Goal: Task Accomplishment & Management: Use online tool/utility

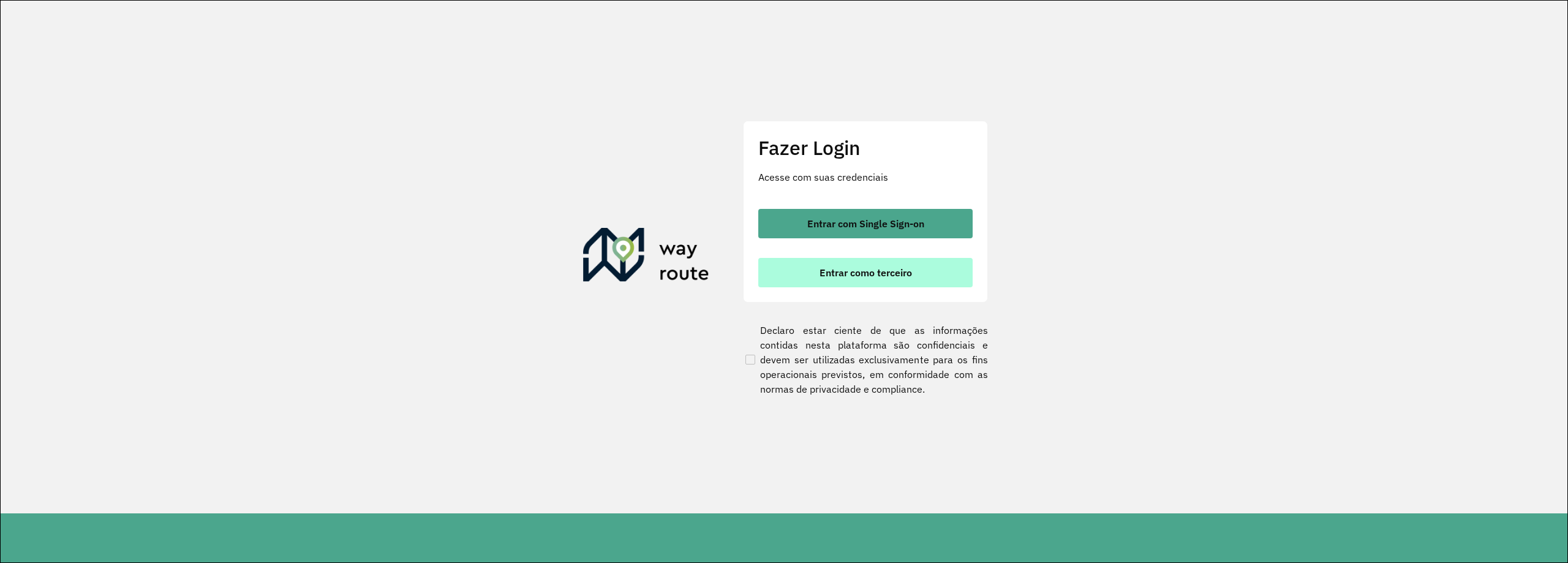
click at [898, 277] on span "Entrar como terceiro" at bounding box center [866, 272] width 92 height 10
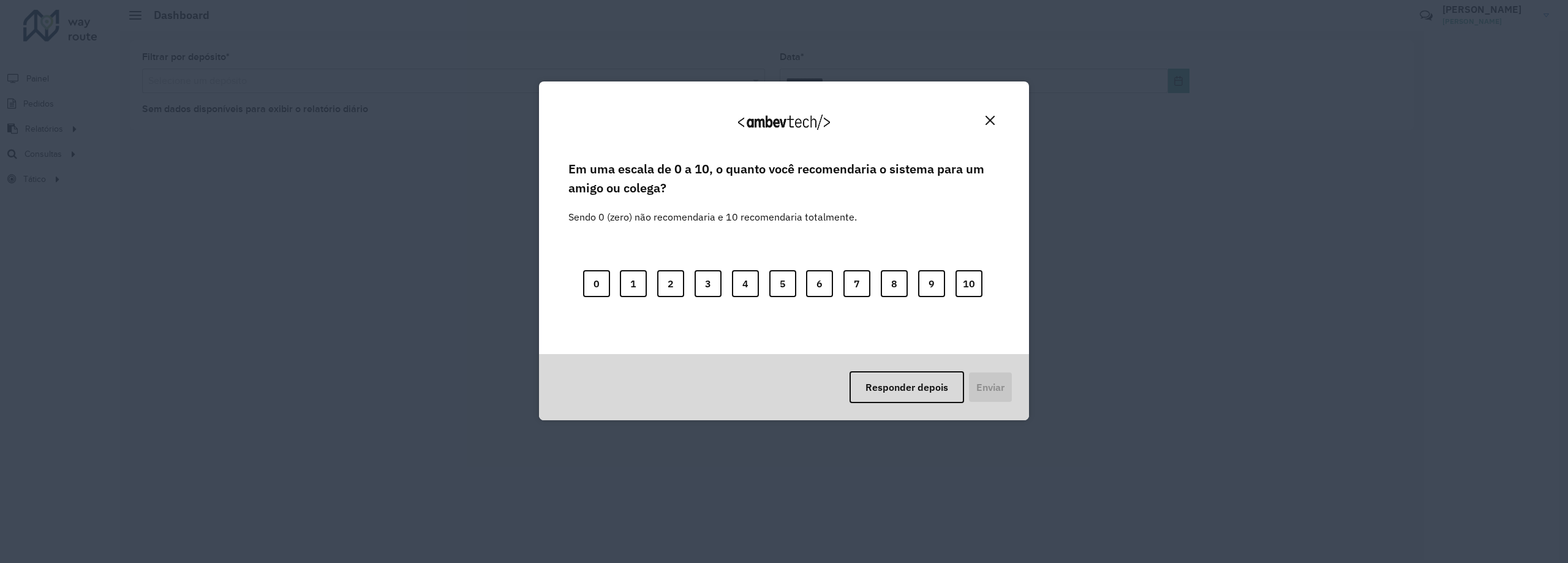
click at [997, 118] on div "Agradecemos seu feedback!" at bounding box center [784, 127] width 461 height 62
click at [996, 119] on button "Close" at bounding box center [990, 120] width 19 height 19
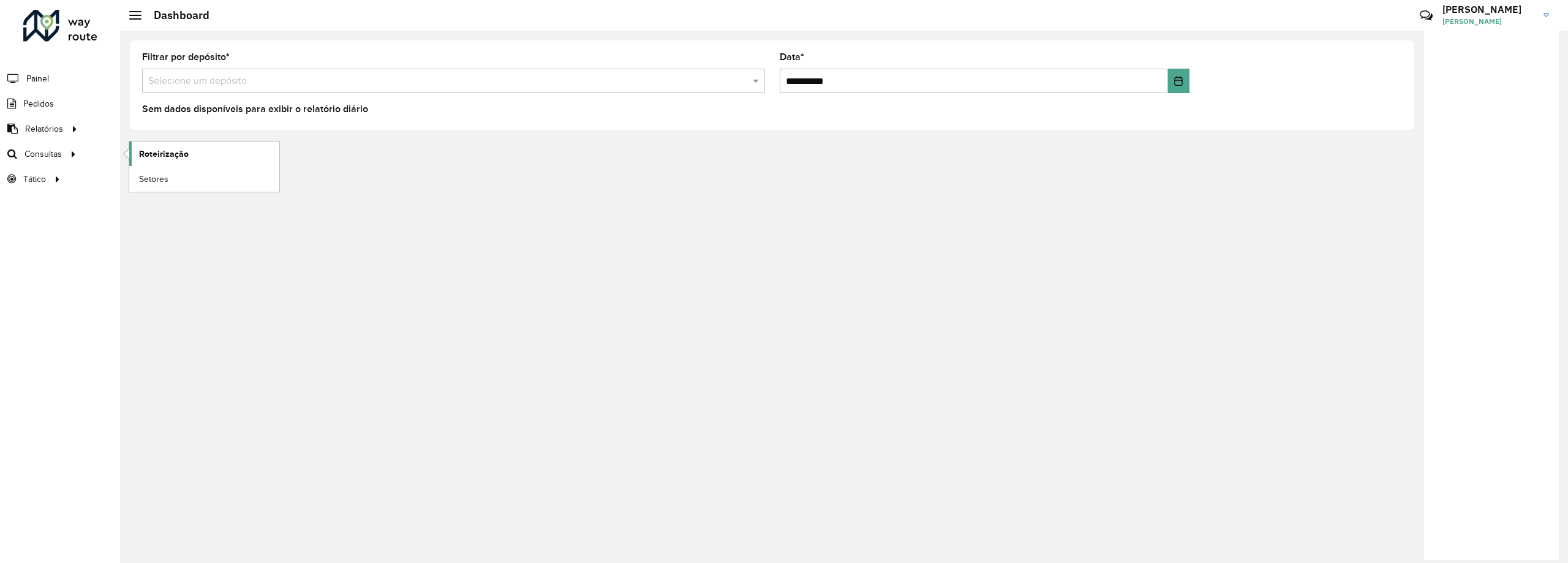
click at [159, 153] on span "Roteirização" at bounding box center [163, 154] width 49 height 13
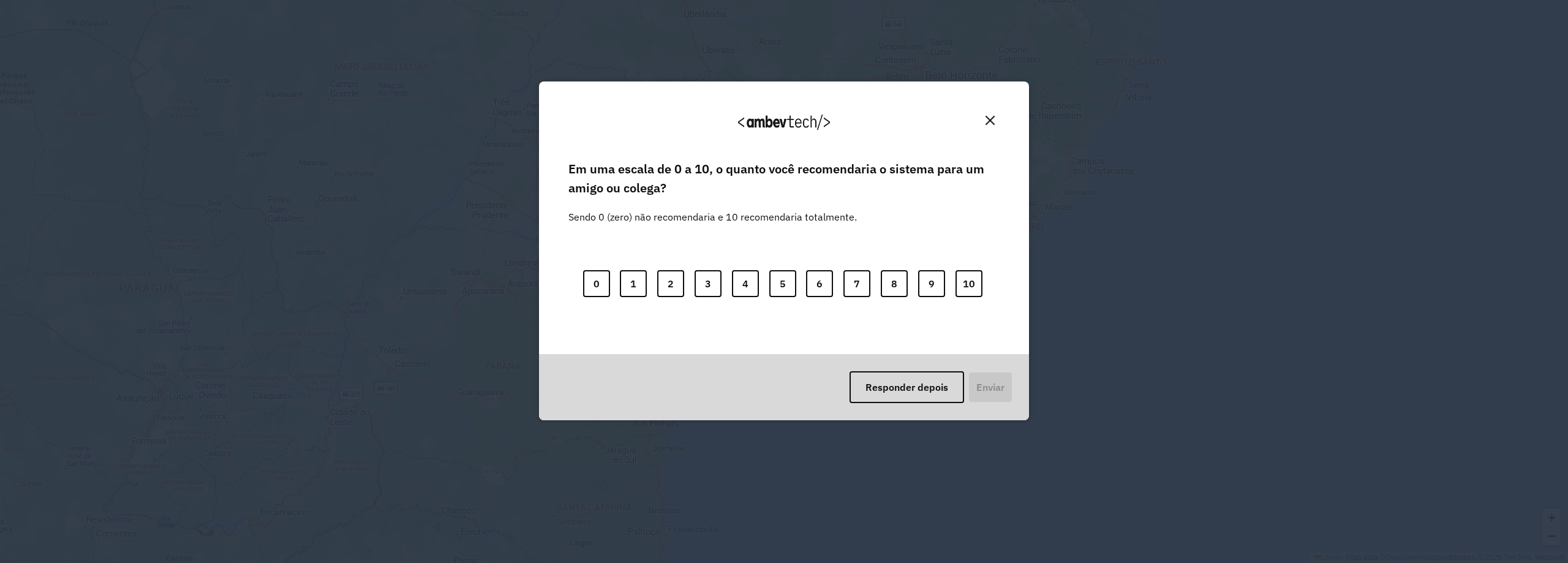
click at [990, 116] on img "Close" at bounding box center [990, 121] width 9 height 9
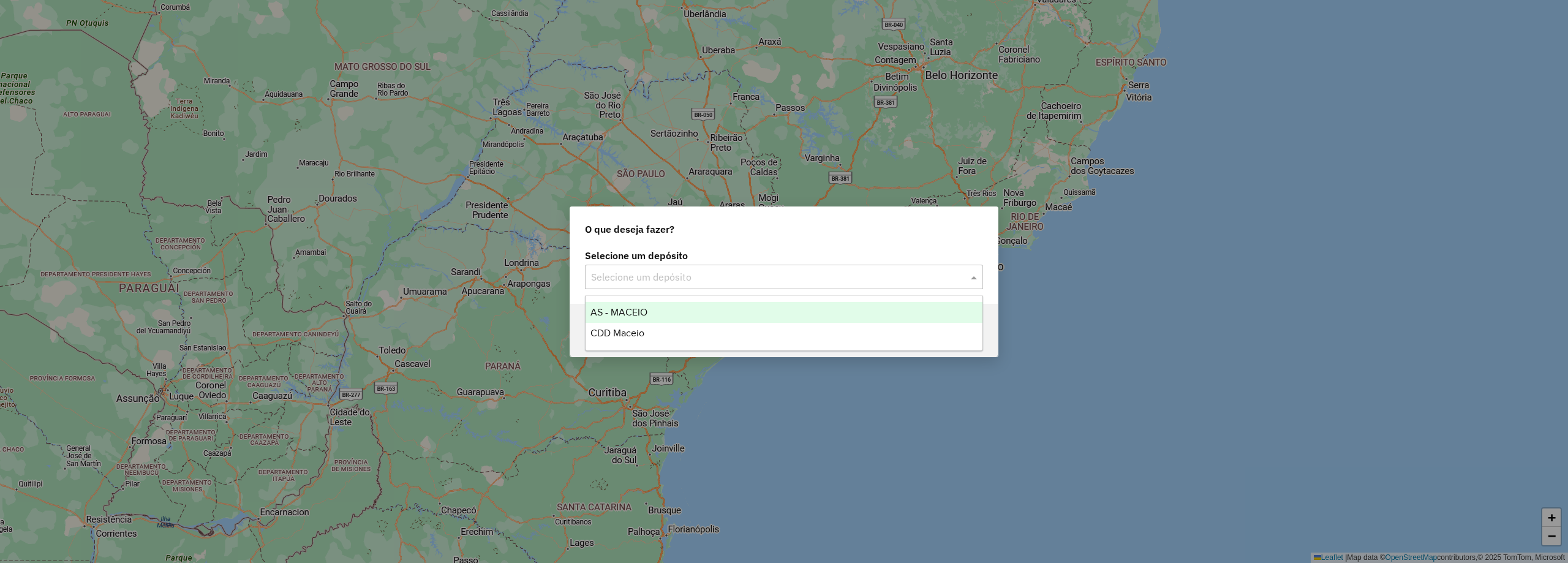
click at [948, 279] on input "text" at bounding box center [772, 277] width 362 height 14
click at [654, 334] on div "CDD Maceio" at bounding box center [784, 333] width 397 height 21
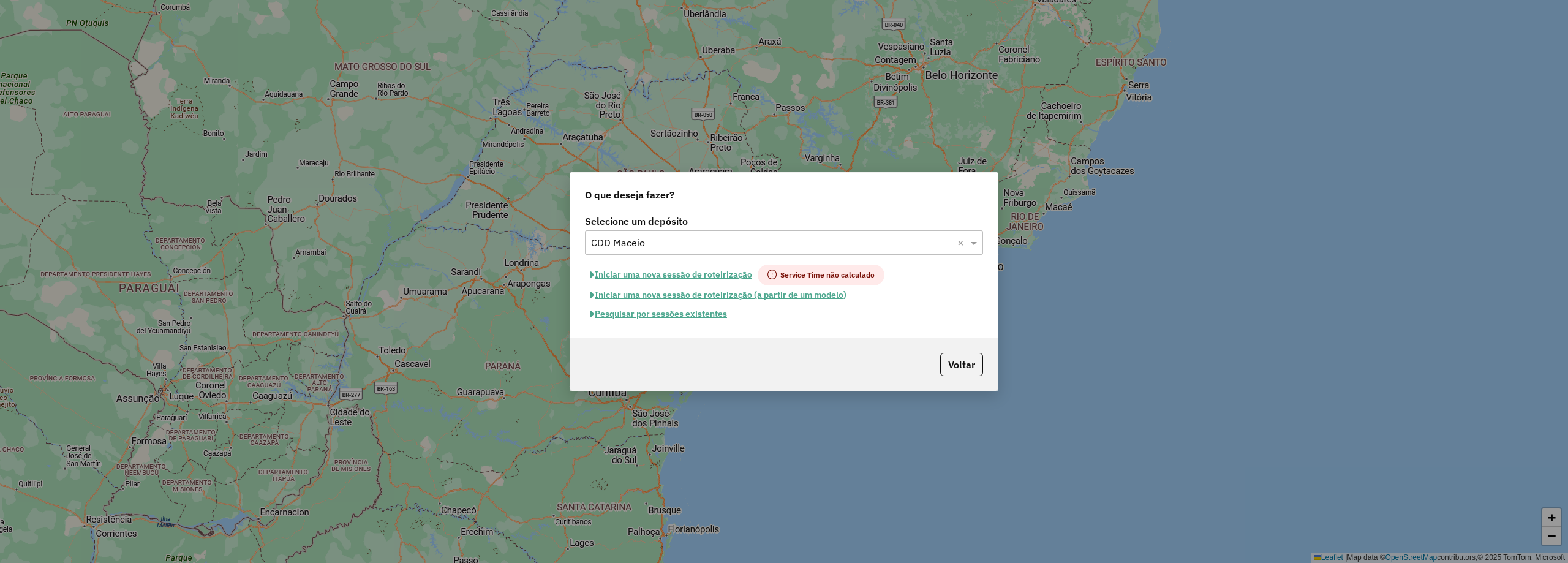
click at [661, 312] on button "Pesquisar por sessões existentes" at bounding box center [659, 313] width 148 height 19
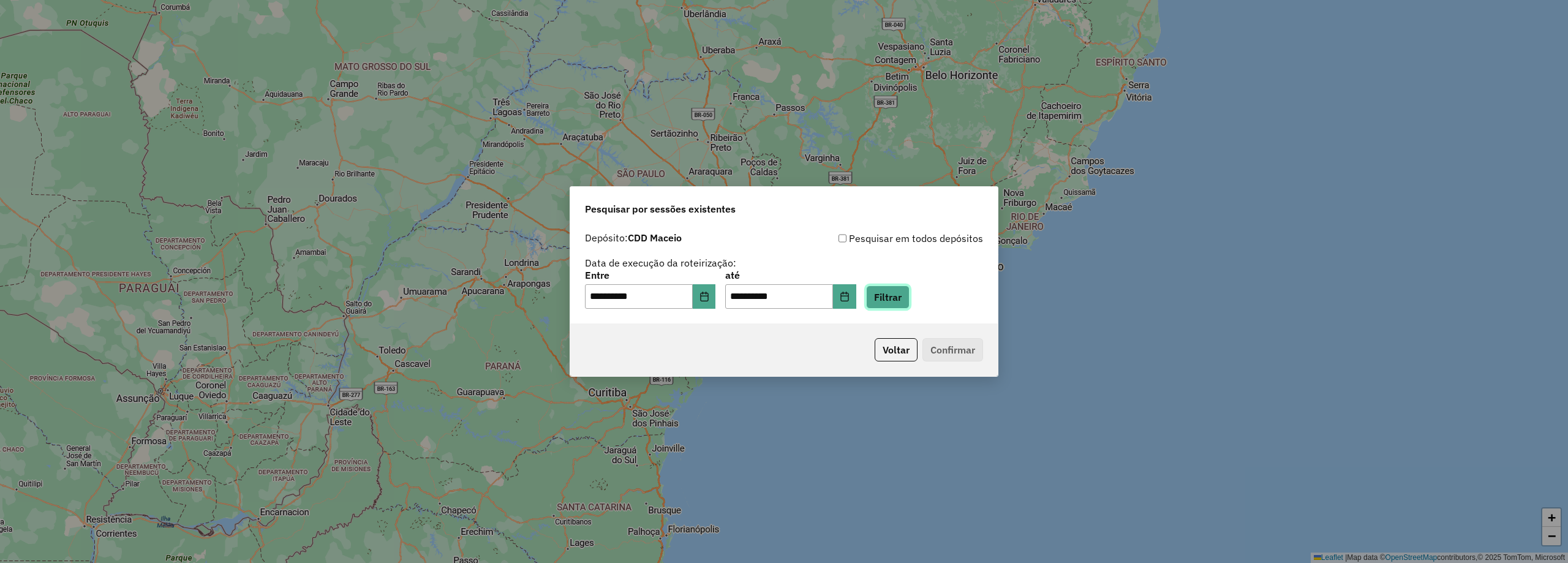
click at [909, 303] on button "Filtrar" at bounding box center [888, 296] width 43 height 23
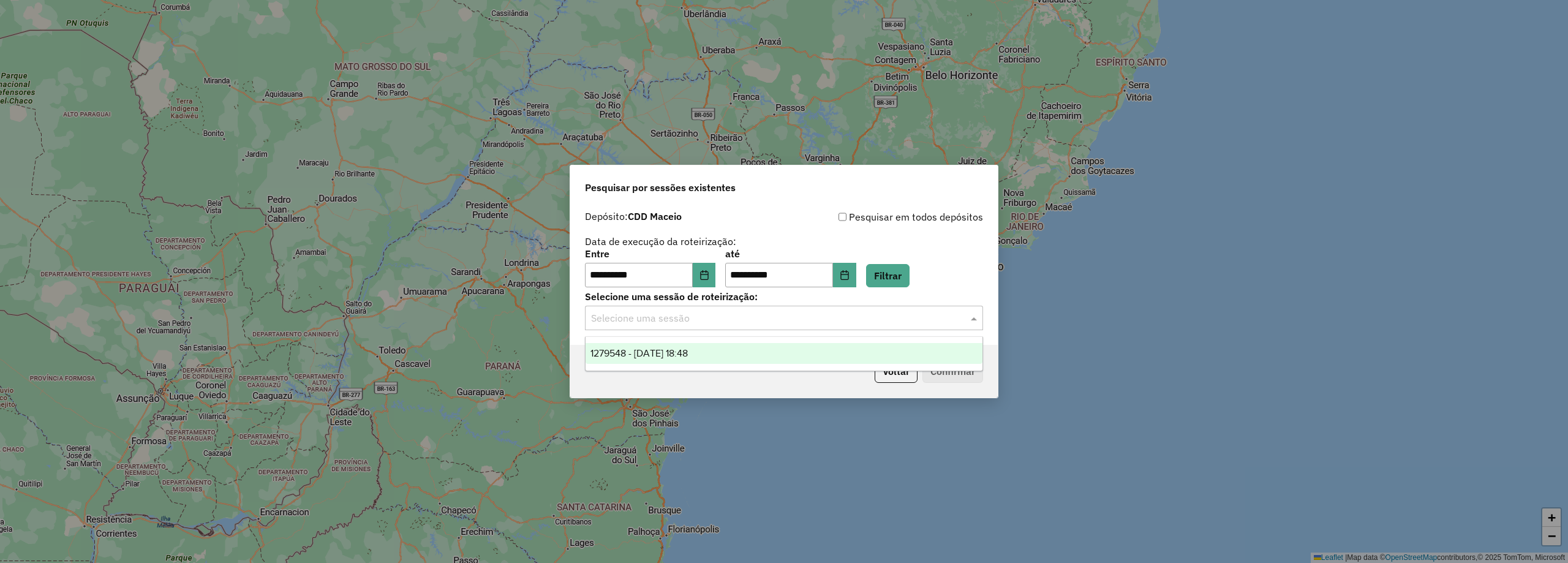
drag, startPoint x: 861, startPoint y: 322, endPoint x: 799, endPoint y: 324, distance: 62.0
click at [861, 322] on input "text" at bounding box center [772, 319] width 362 height 14
click at [688, 350] on span "1279548 - [DATE] 18:48" at bounding box center [639, 353] width 97 height 11
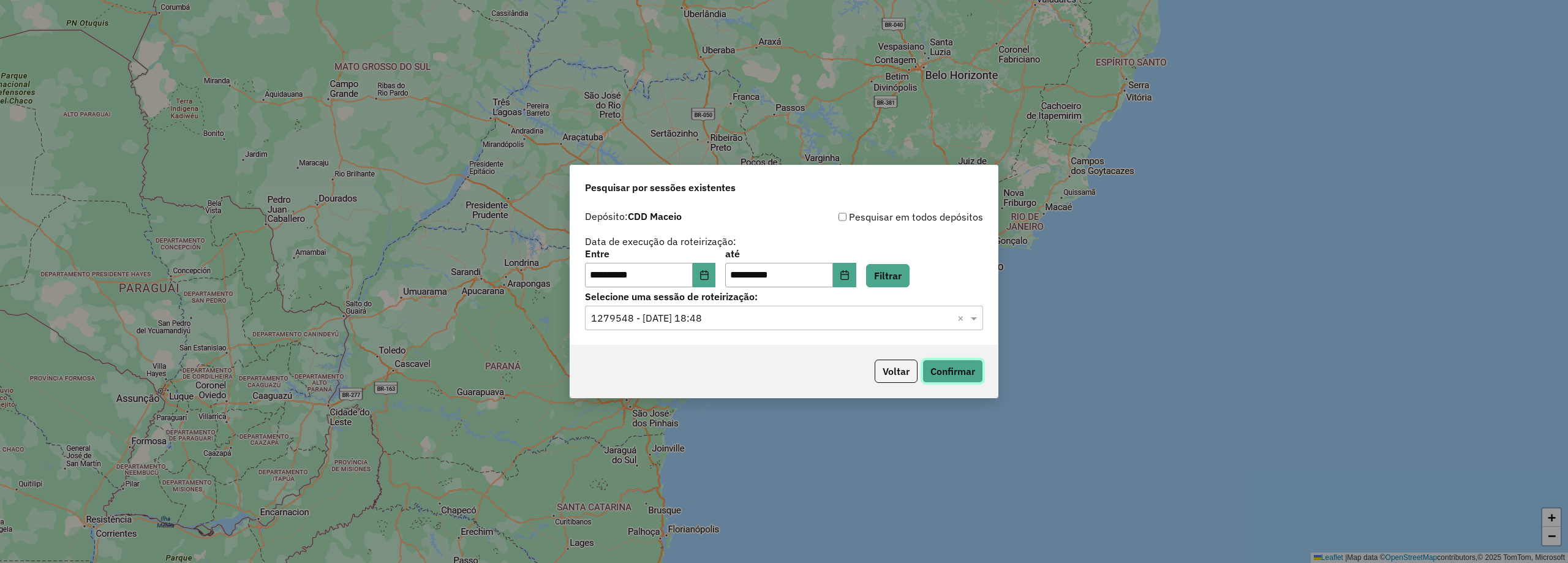
click at [955, 363] on button "Confirmar" at bounding box center [953, 371] width 61 height 23
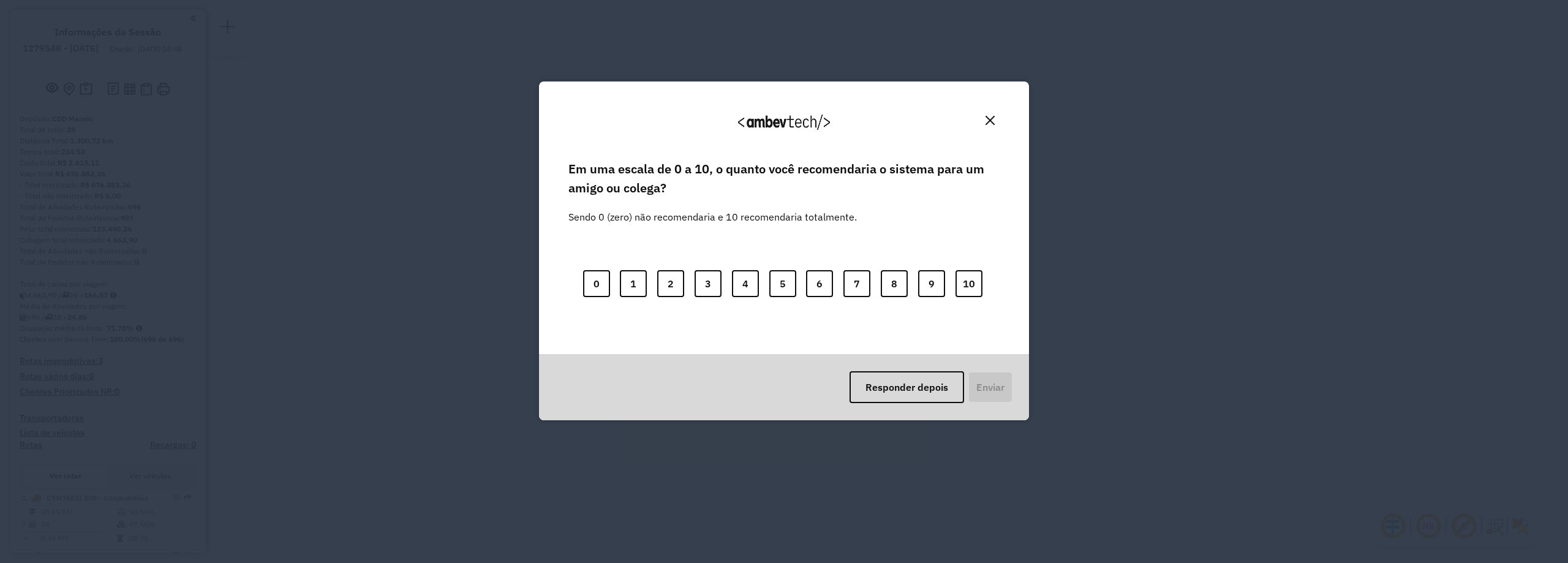
click at [986, 119] on img "Close" at bounding box center [990, 121] width 9 height 9
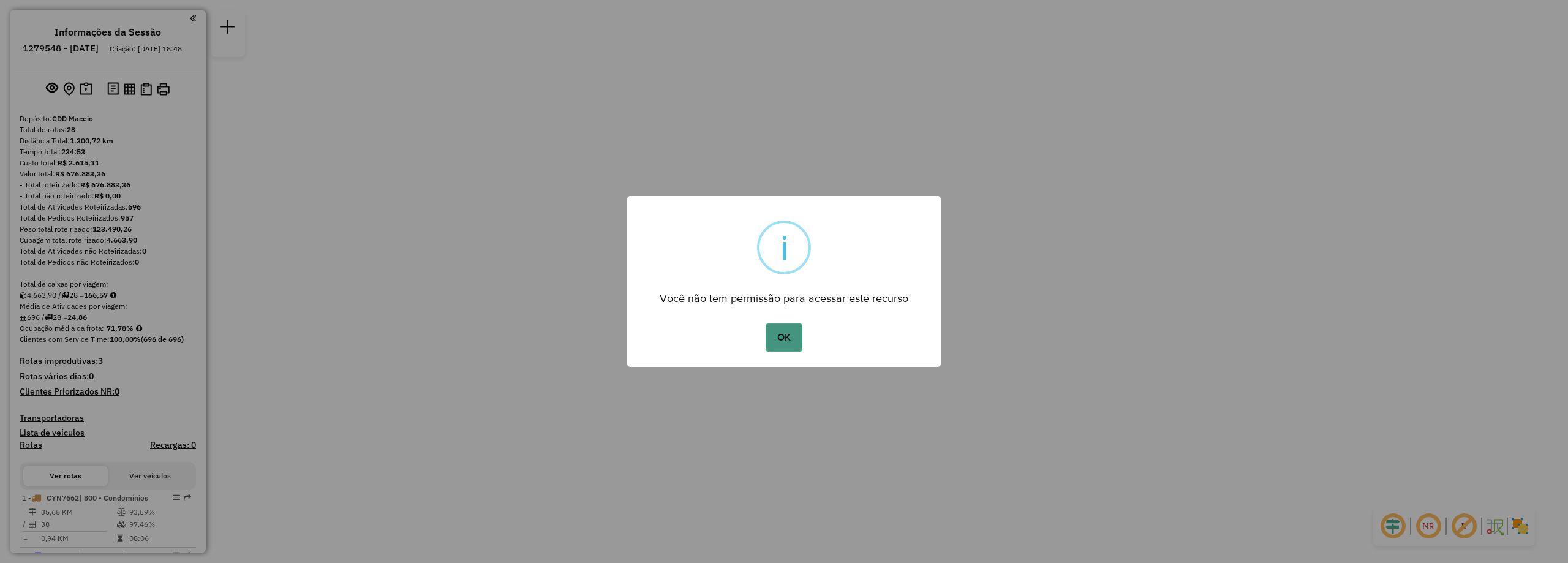
click at [774, 340] on button "OK" at bounding box center [784, 337] width 36 height 28
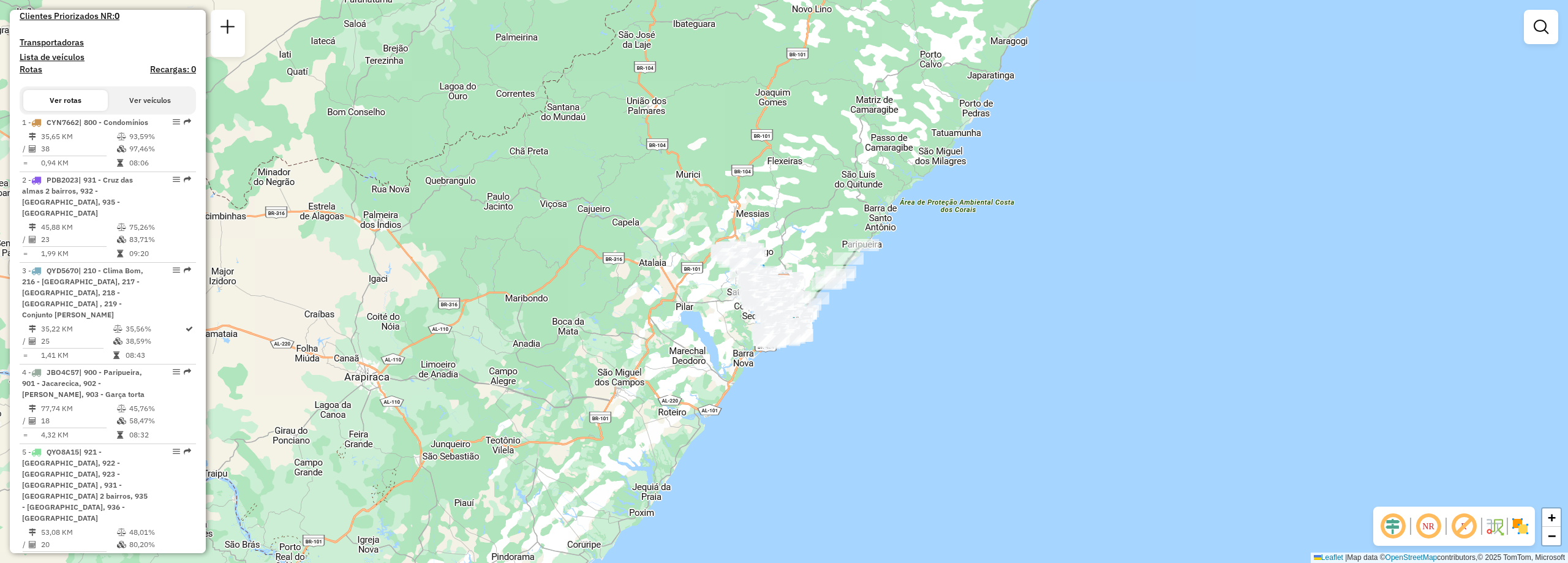
scroll to position [2306, 0]
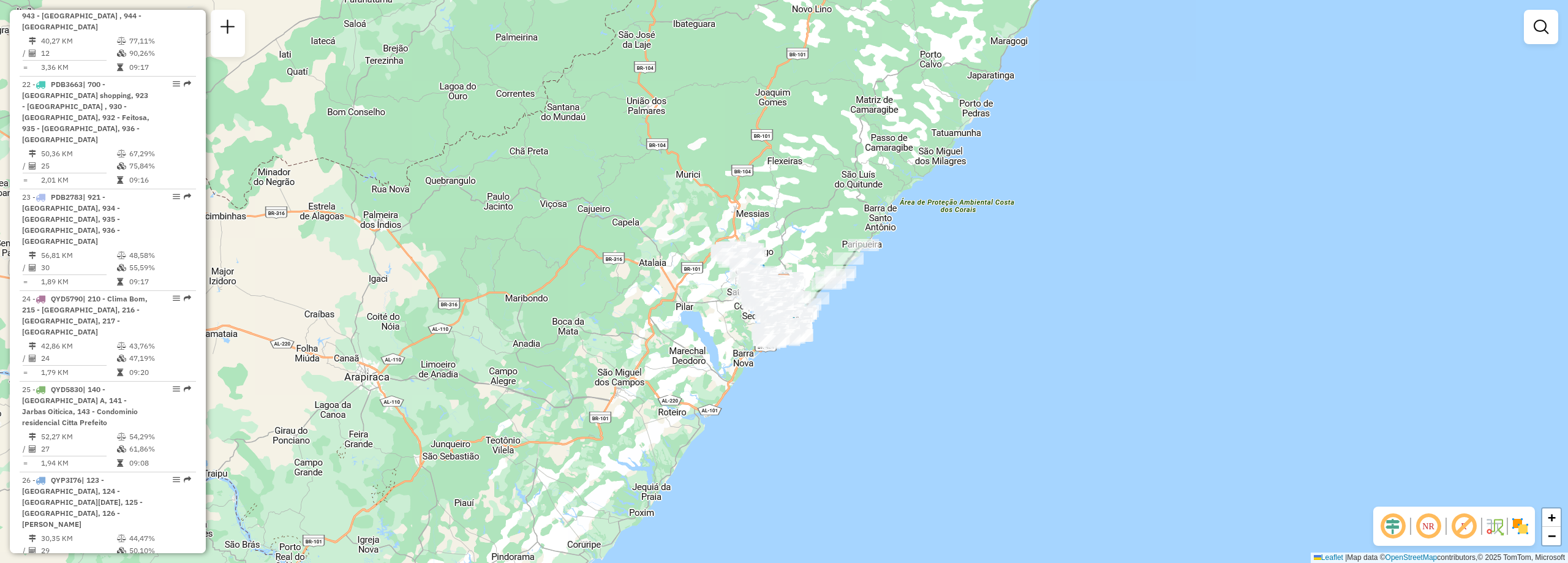
select select "**********"
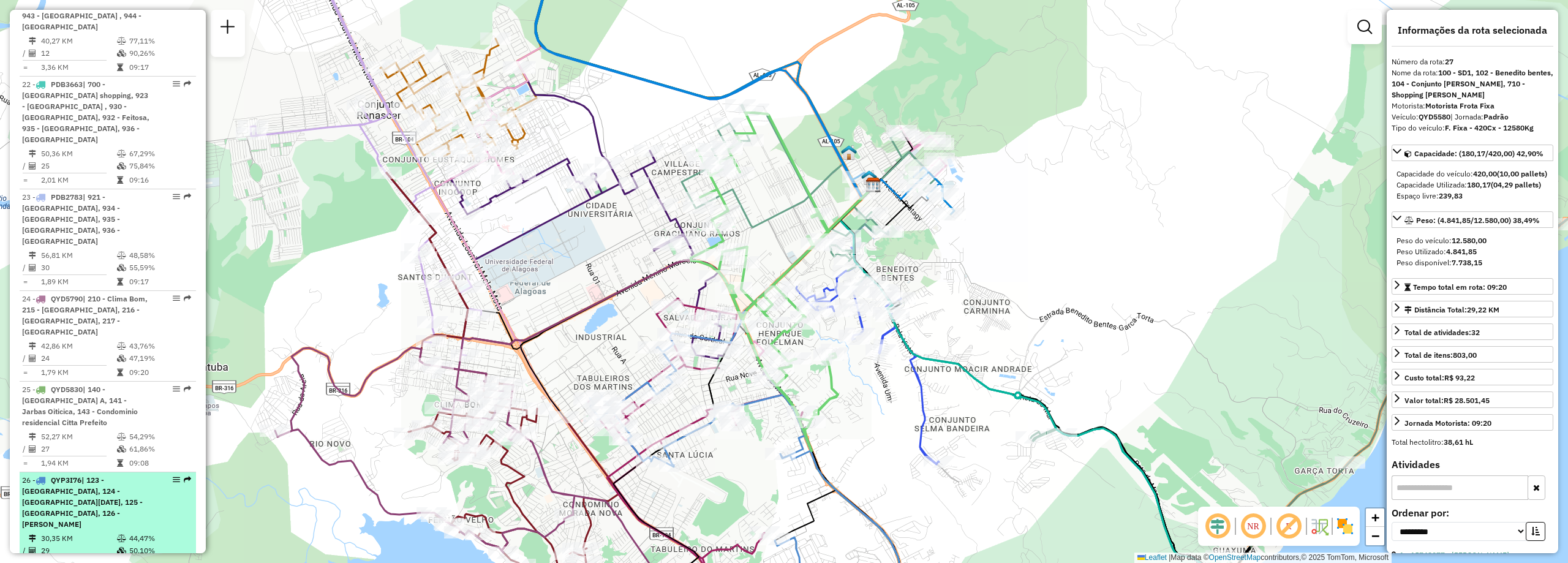
click at [127, 475] on div "26 - QYP3I76 | 123 - Jardim Petrópolis, 124 - Santa Lucia, 125 - Tabuleiros dos…" at bounding box center [86, 502] width 130 height 55
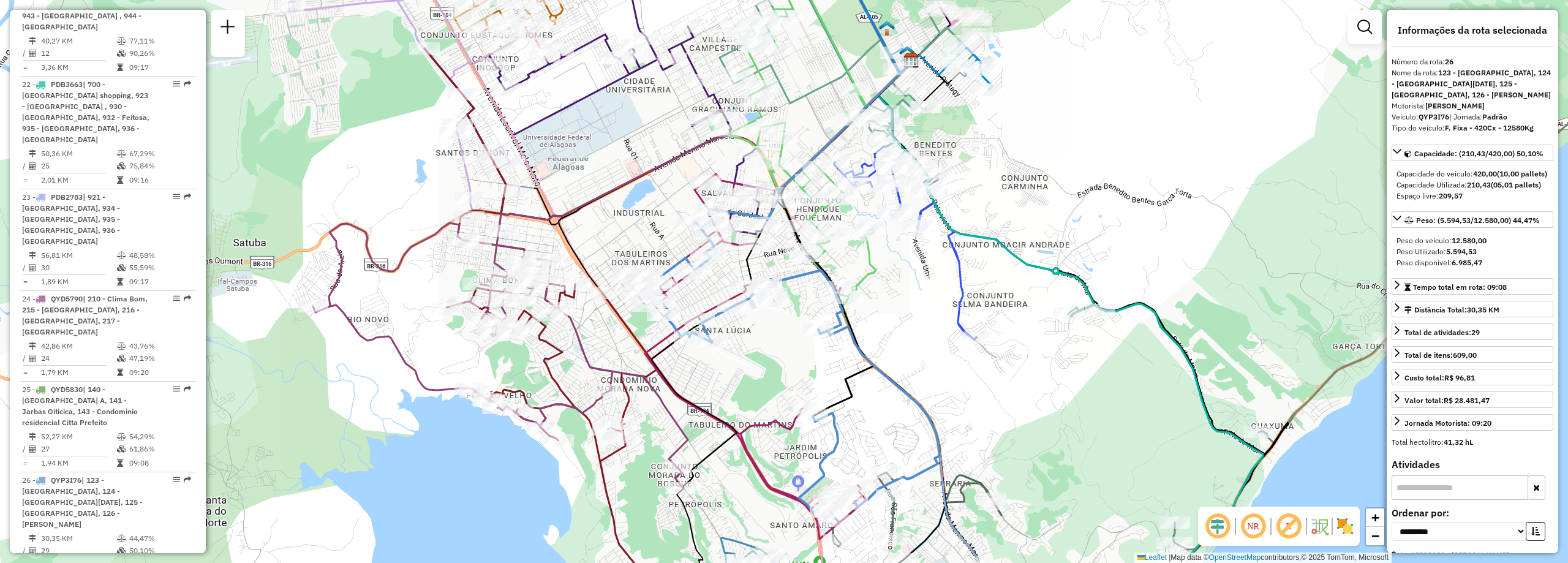
click at [1254, 528] on em at bounding box center [1253, 526] width 30 height 30
click at [216, 296] on span "Exibir somente esta rota" at bounding box center [245, 290] width 109 height 10
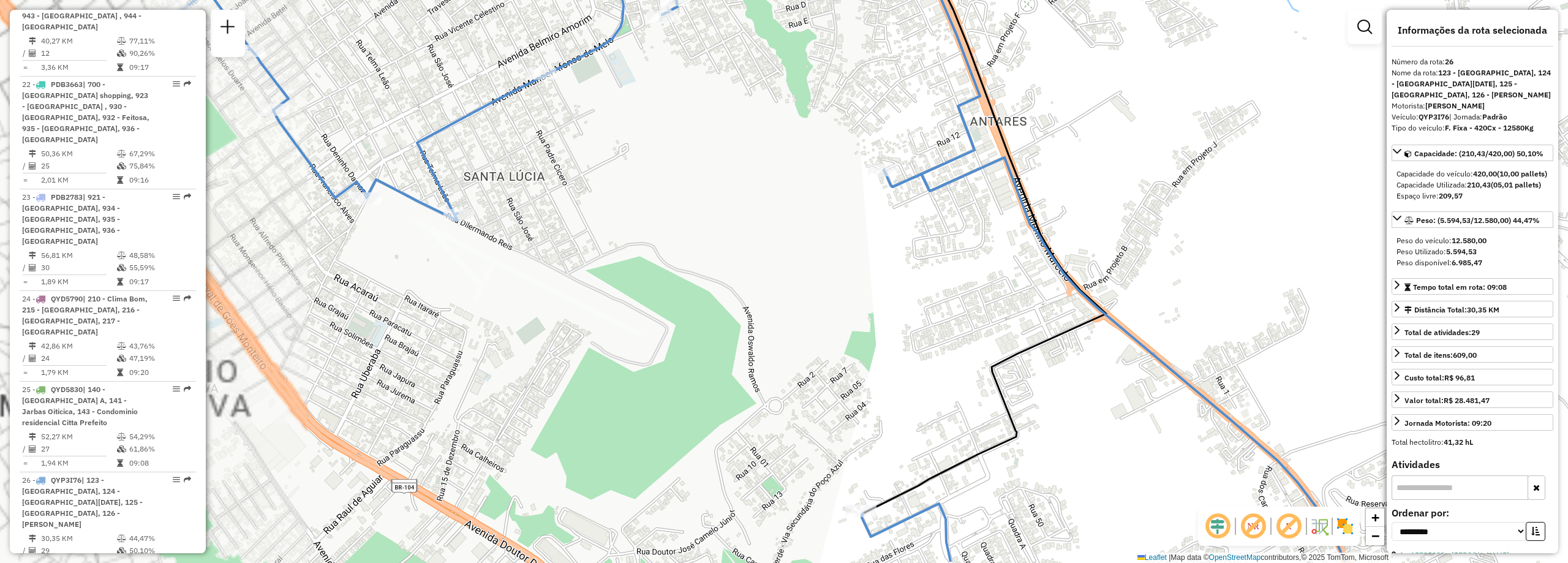
drag, startPoint x: 605, startPoint y: 312, endPoint x: 846, endPoint y: 267, distance: 245.2
click at [844, 265] on div "Janela de atendimento Grade de atendimento Capacidade Transportadoras Veículos …" at bounding box center [784, 281] width 1568 height 563
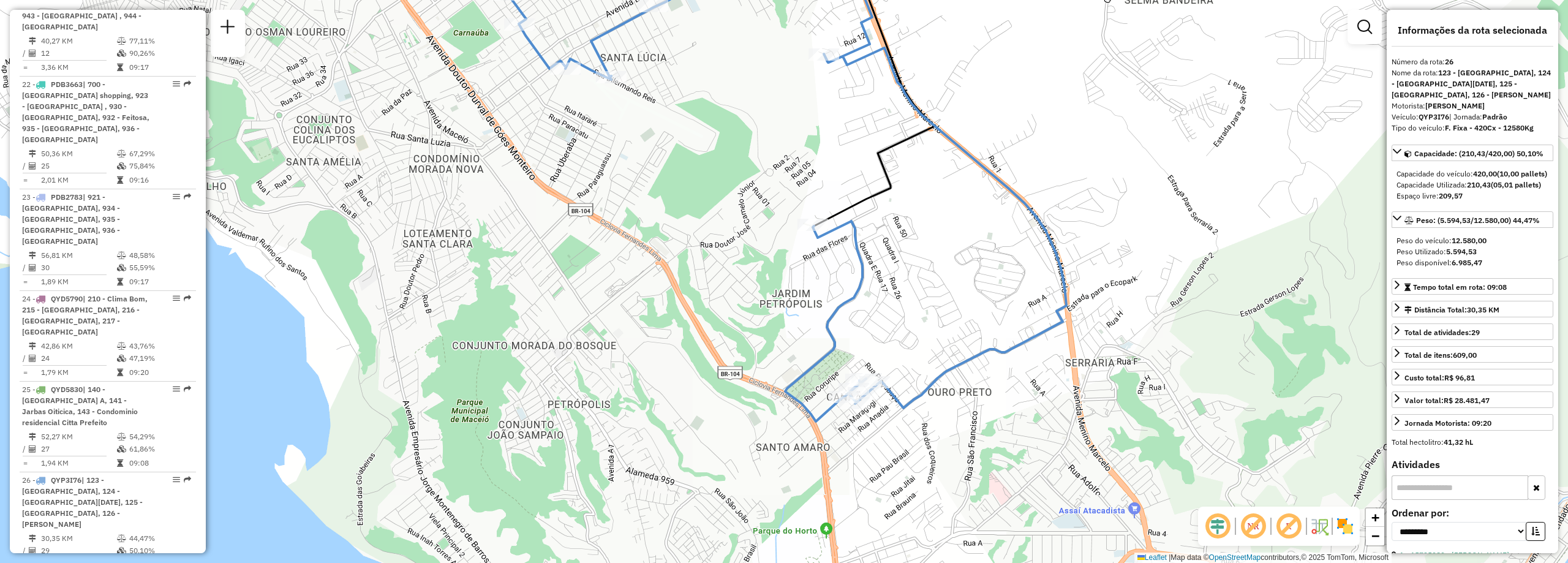
drag, startPoint x: 985, startPoint y: 500, endPoint x: 936, endPoint y: 332, distance: 175.0
click at [936, 332] on div "Janela de atendimento Grade de atendimento Capacidade Transportadoras Veículos …" at bounding box center [784, 281] width 1568 height 563
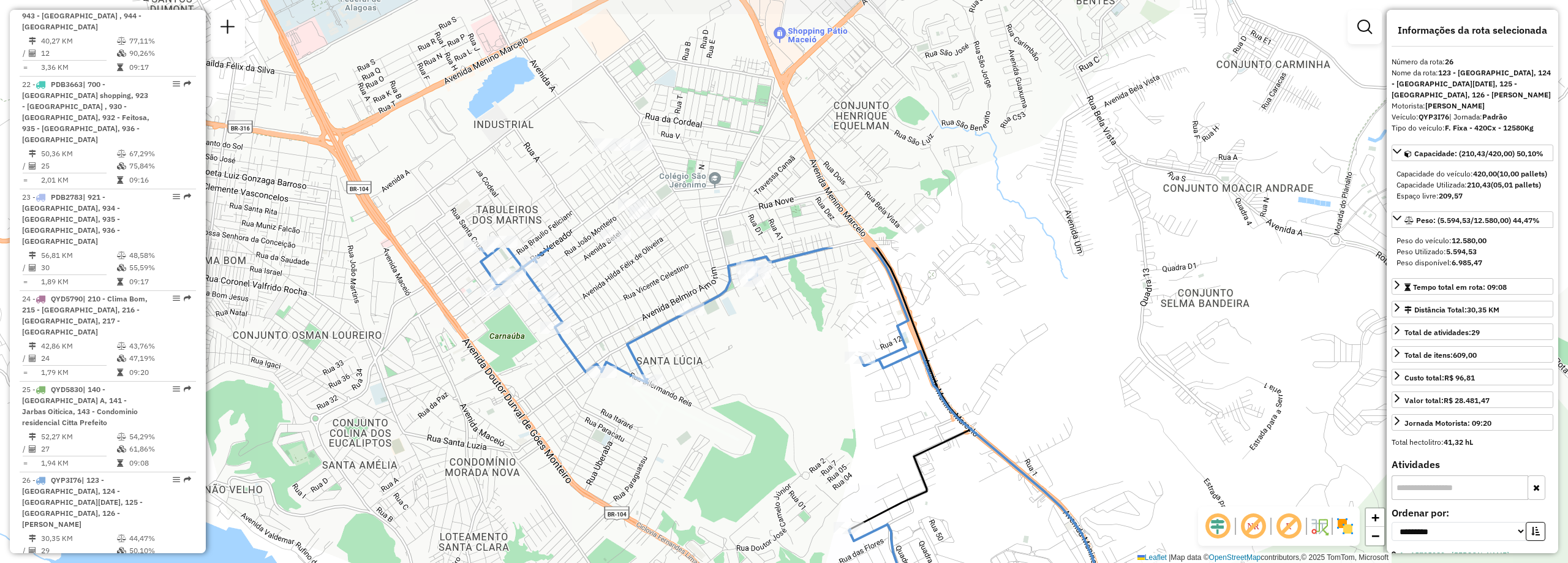
drag, startPoint x: 693, startPoint y: 140, endPoint x: 727, endPoint y: 435, distance: 297.0
click at [727, 435] on div "Janela de atendimento Grade de atendimento Capacidade Transportadoras Veículos …" at bounding box center [784, 281] width 1568 height 563
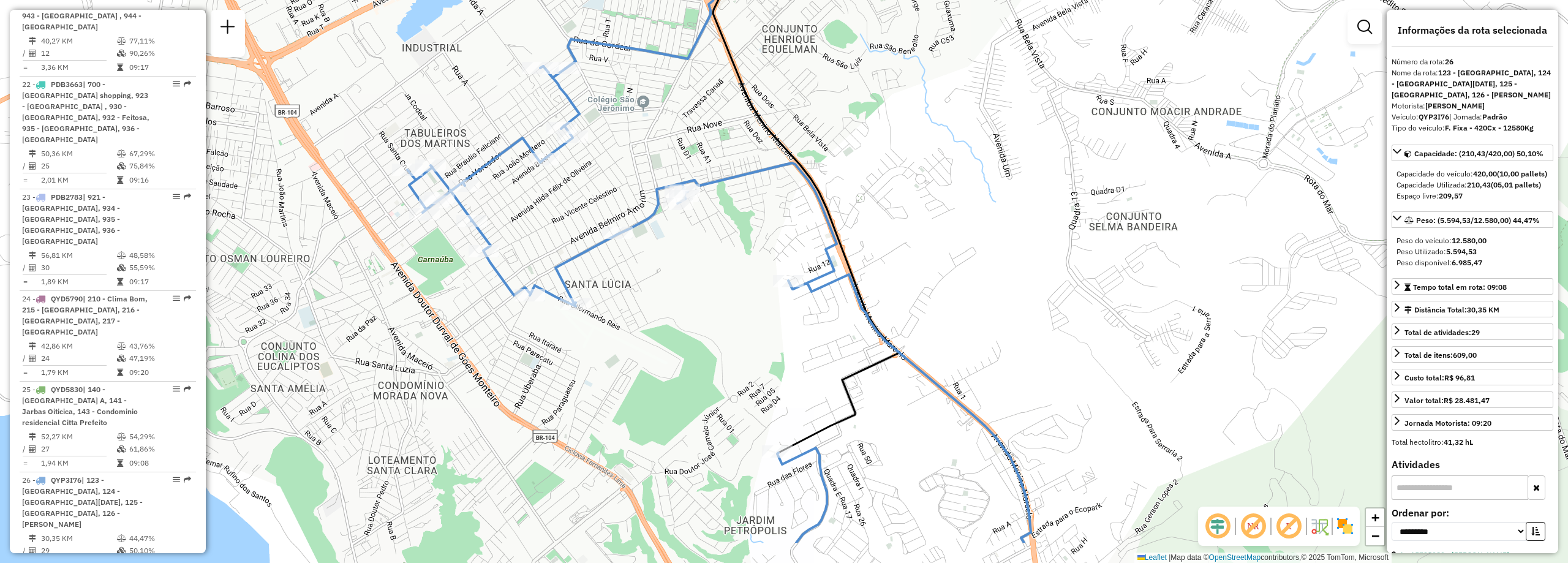
drag, startPoint x: 1125, startPoint y: 417, endPoint x: 1053, endPoint y: 340, distance: 105.4
click at [1053, 340] on div "Janela de atendimento Grade de atendimento Capacidade Transportadoras Veículos …" at bounding box center [784, 281] width 1568 height 563
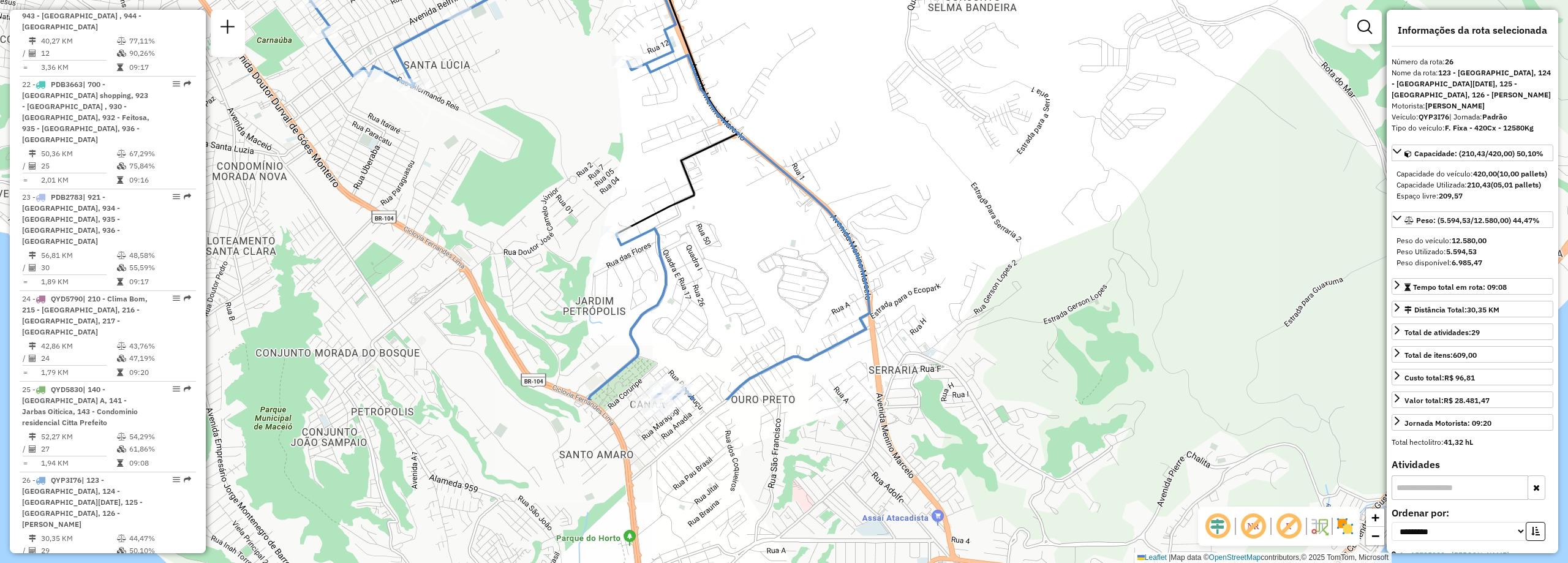
drag, startPoint x: 1014, startPoint y: 337, endPoint x: 852, endPoint y: 118, distance: 272.4
click at [852, 118] on div "Janela de atendimento Grade de atendimento Capacidade Transportadoras Veículos …" at bounding box center [784, 281] width 1568 height 563
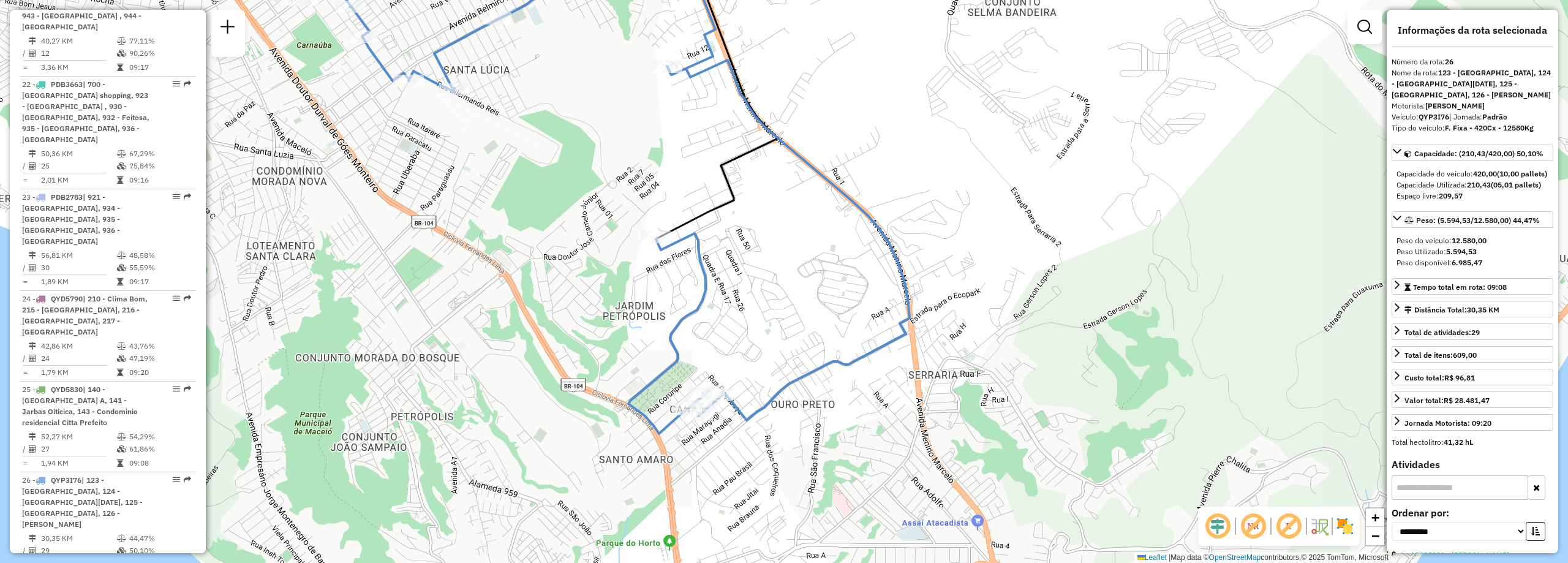
drag, startPoint x: 979, startPoint y: 408, endPoint x: 1027, endPoint y: 419, distance: 49.2
click at [1027, 419] on div "Janela de atendimento Grade de atendimento Capacidade Transportadoras Veículos …" at bounding box center [784, 281] width 1568 height 563
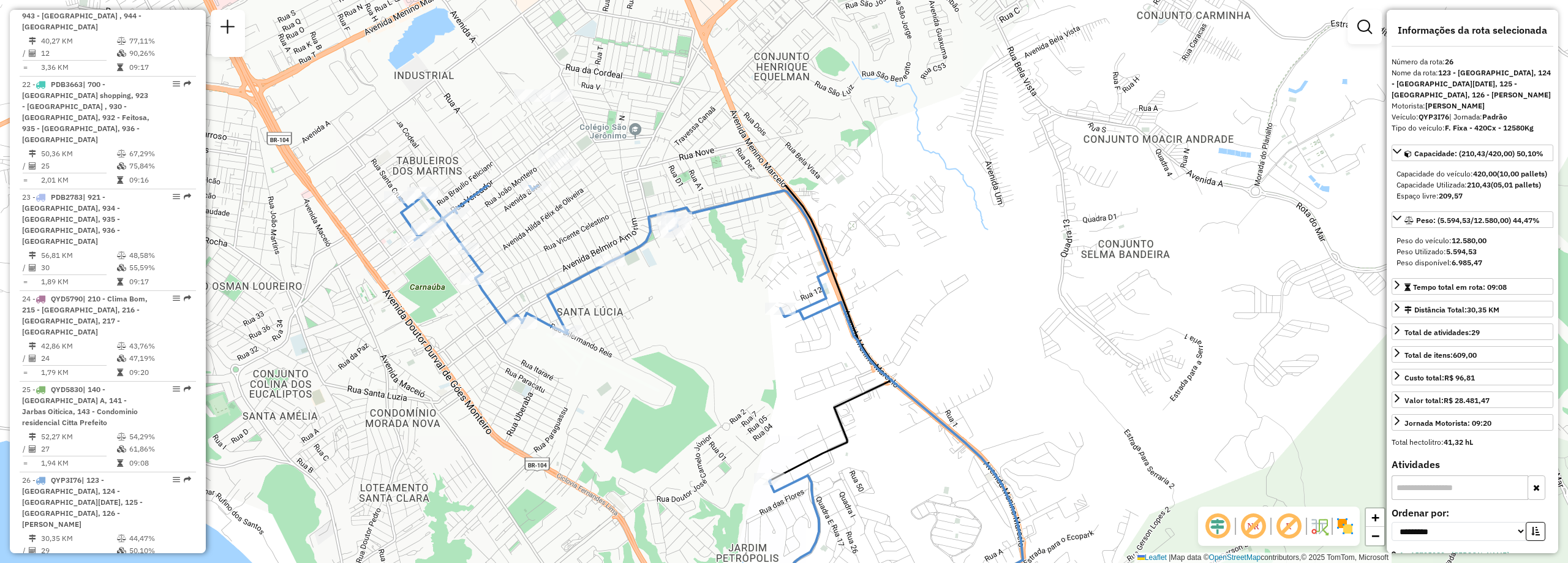
drag, startPoint x: 901, startPoint y: 132, endPoint x: 1004, endPoint y: 352, distance: 242.9
click at [1004, 352] on div "Janela de atendimento Grade de atendimento Capacidade Transportadoras Veículos …" at bounding box center [784, 281] width 1568 height 563
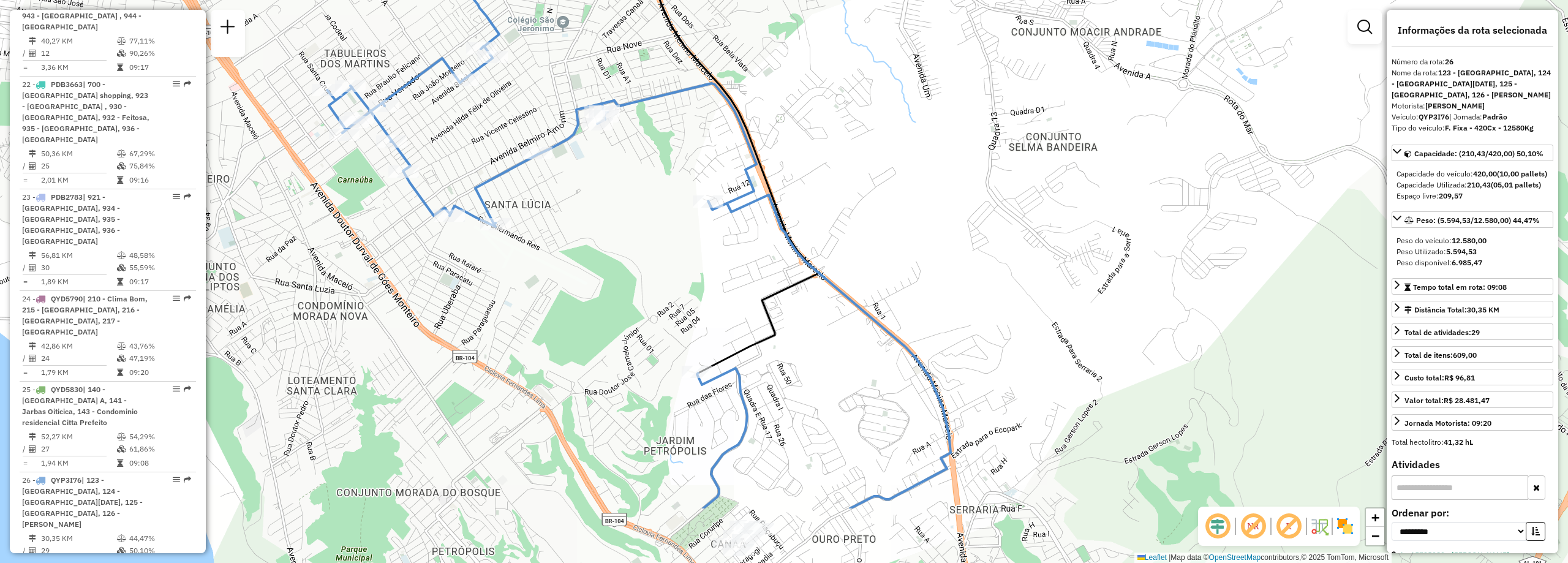
drag, startPoint x: 999, startPoint y: 330, endPoint x: 923, endPoint y: 219, distance: 134.5
click at [923, 219] on div "Janela de atendimento Grade de atendimento Capacidade Transportadoras Veículos …" at bounding box center [784, 281] width 1568 height 563
